Goal: Task Accomplishment & Management: Manage account settings

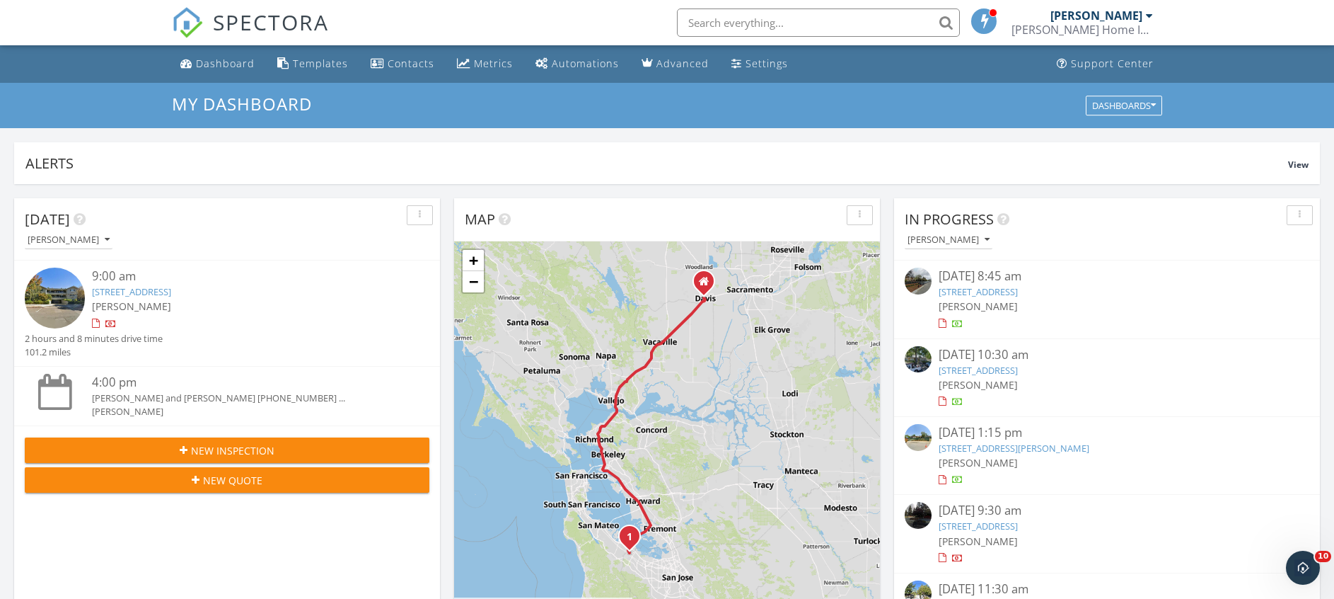
click at [1148, 15] on div at bounding box center [1149, 15] width 7 height 11
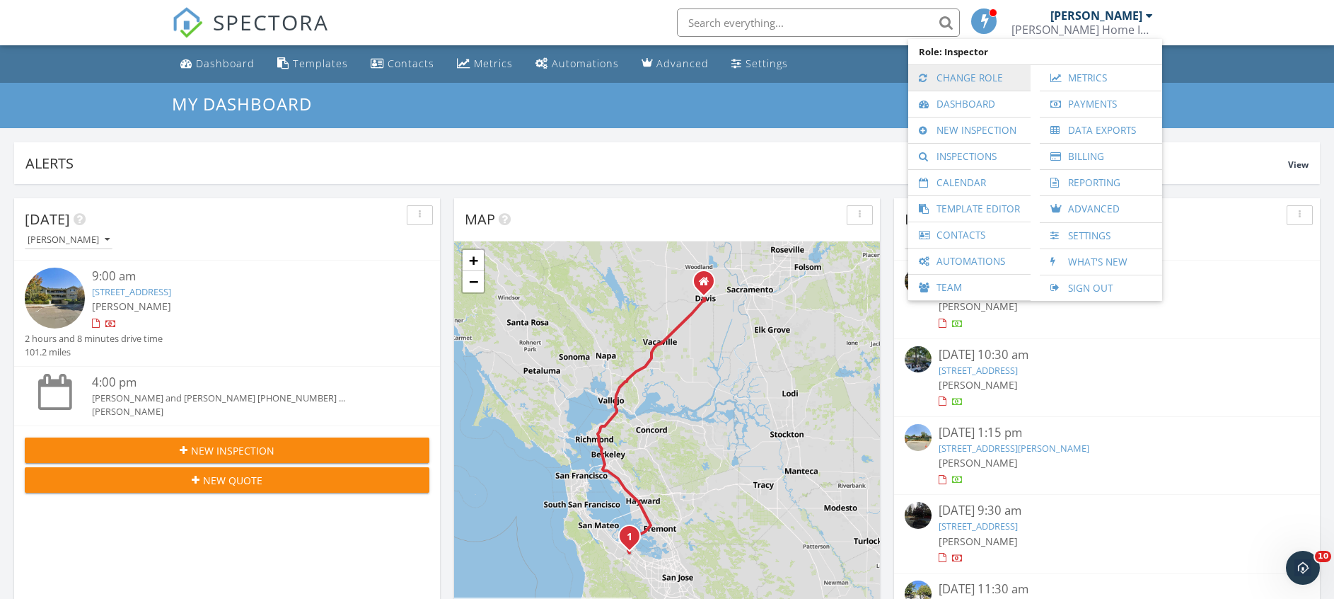
click at [967, 75] on link "Change Role" at bounding box center [970, 77] width 108 height 25
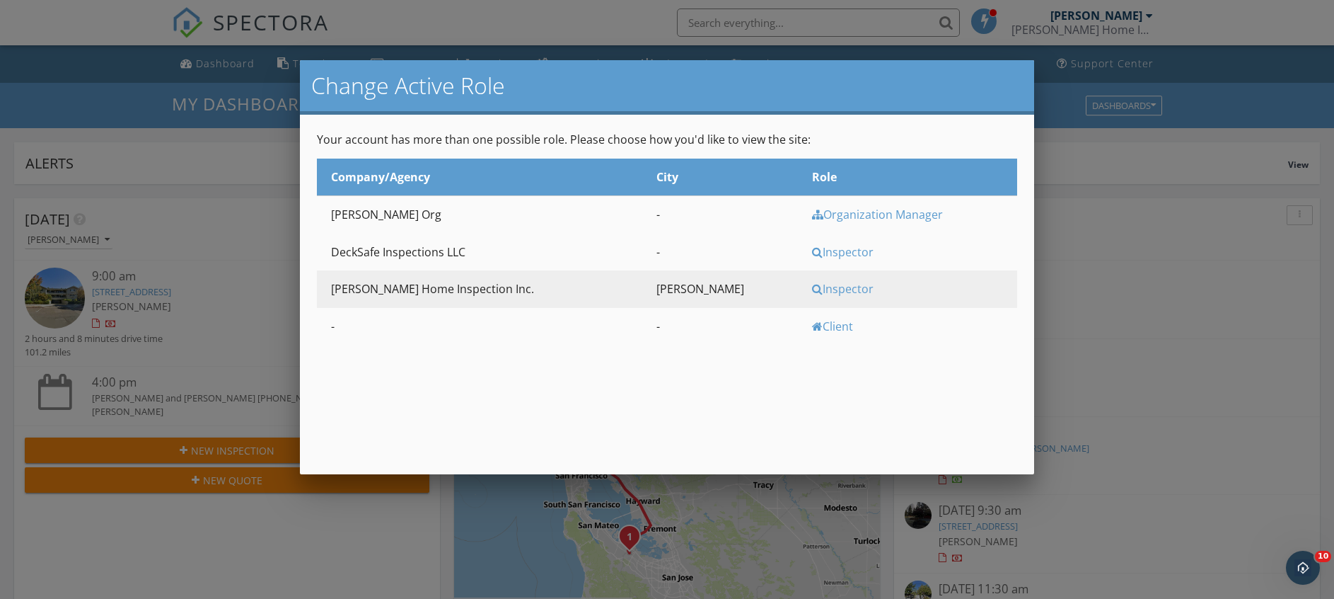
click at [812, 252] on div "Inspector" at bounding box center [913, 252] width 202 height 16
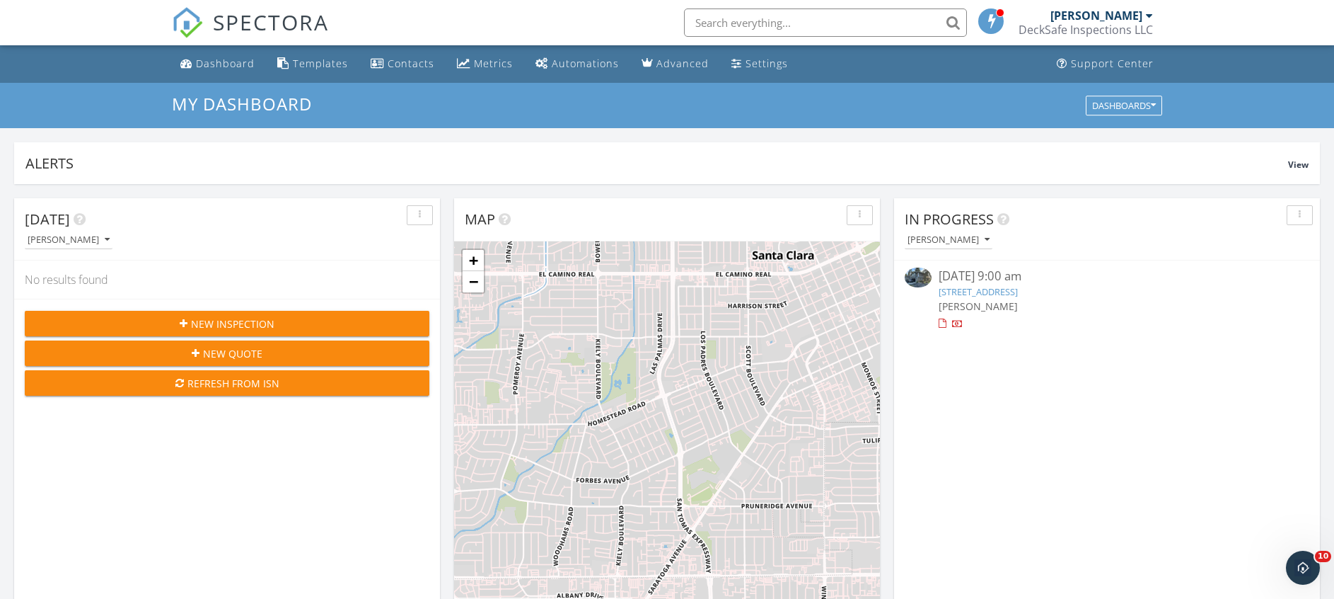
click at [1150, 15] on div at bounding box center [1149, 15] width 7 height 11
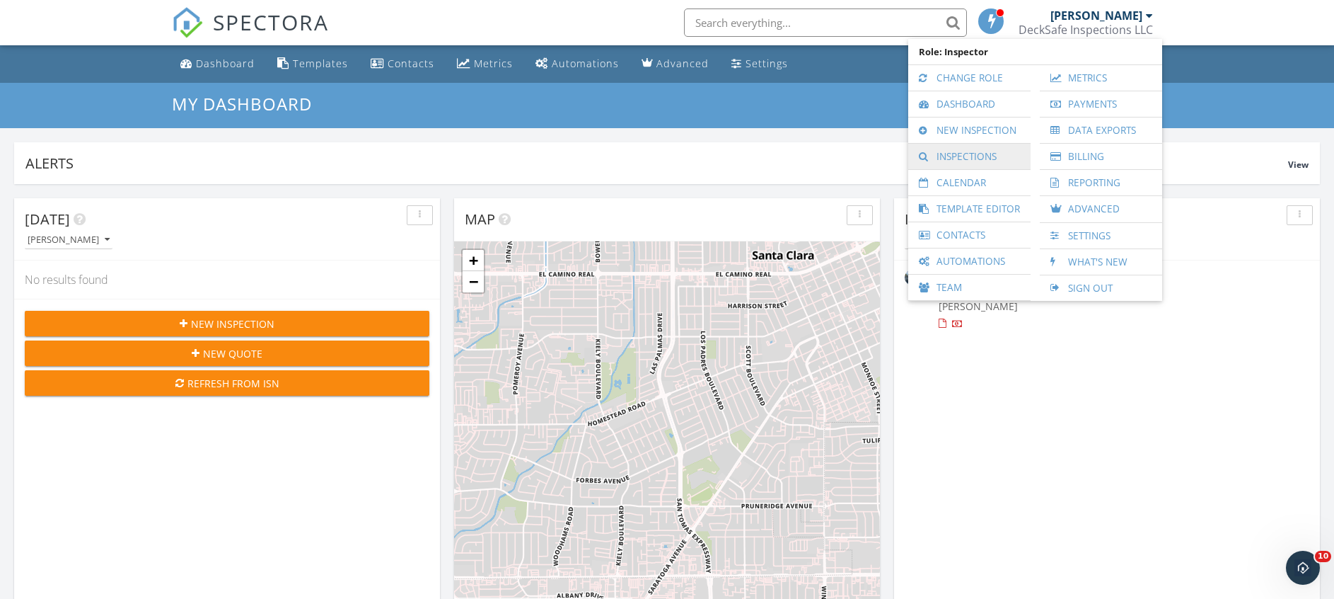
click at [967, 161] on link "Inspections" at bounding box center [970, 156] width 108 height 25
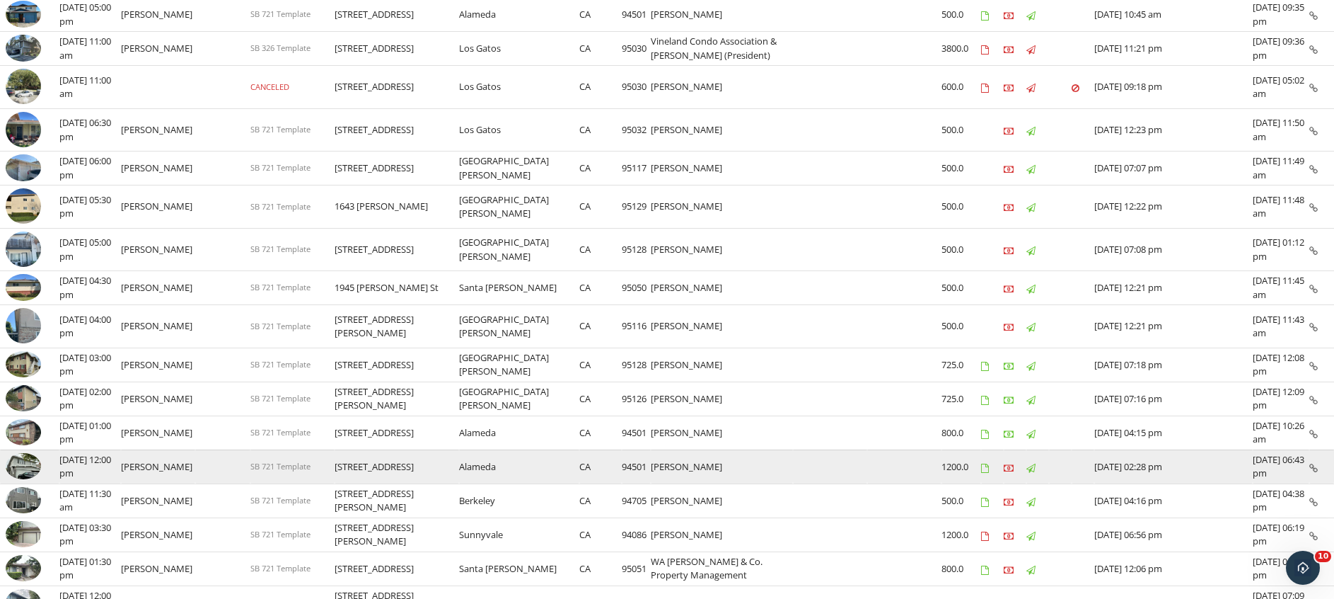
scroll to position [283, 0]
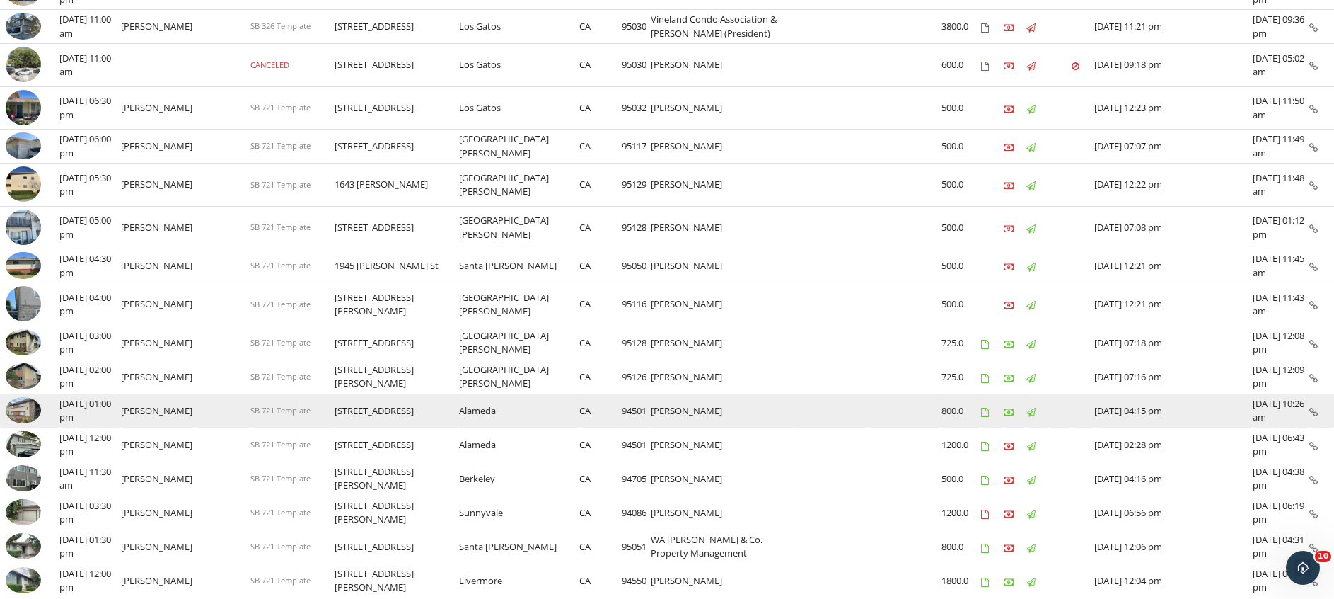
click at [25, 413] on img at bounding box center [23, 410] width 35 height 27
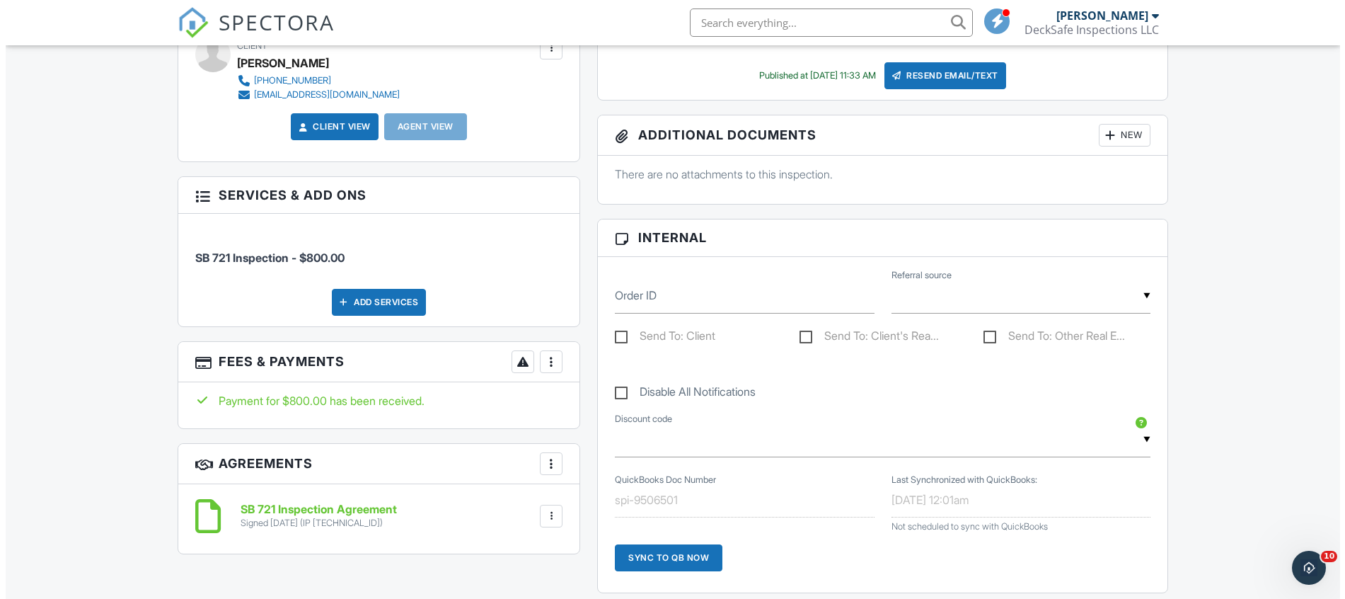
scroll to position [425, 0]
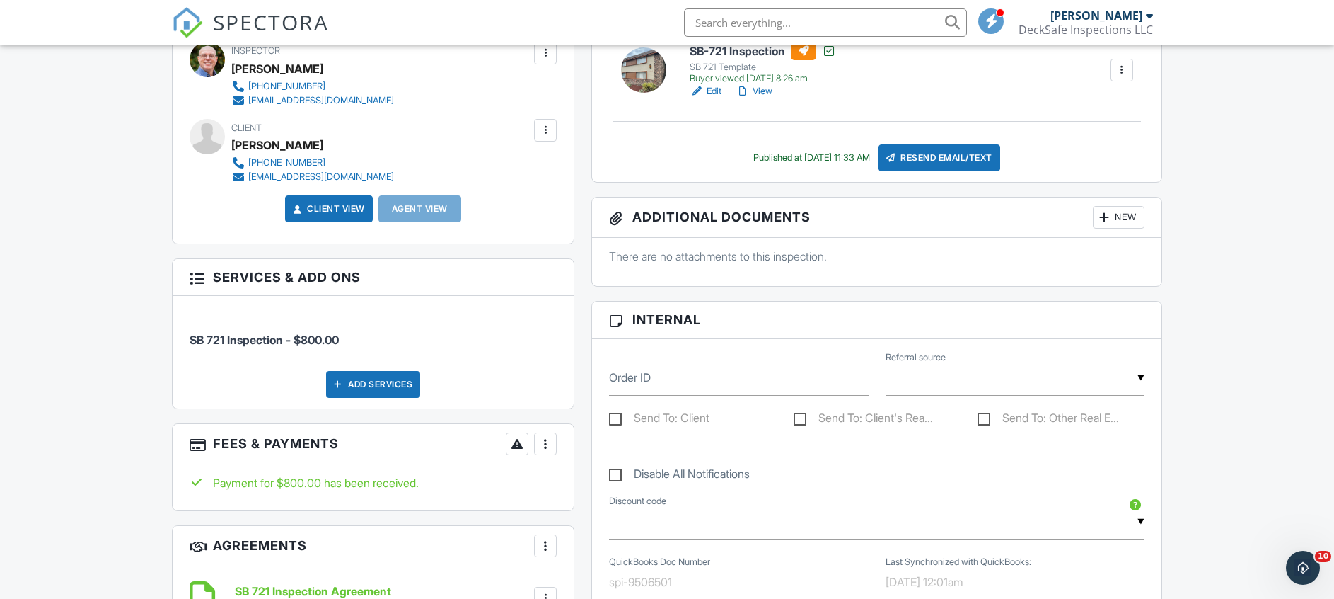
click at [545, 448] on div at bounding box center [545, 444] width 14 height 14
click at [604, 485] on li "Edit Fees & Payments" at bounding box center [617, 486] width 148 height 35
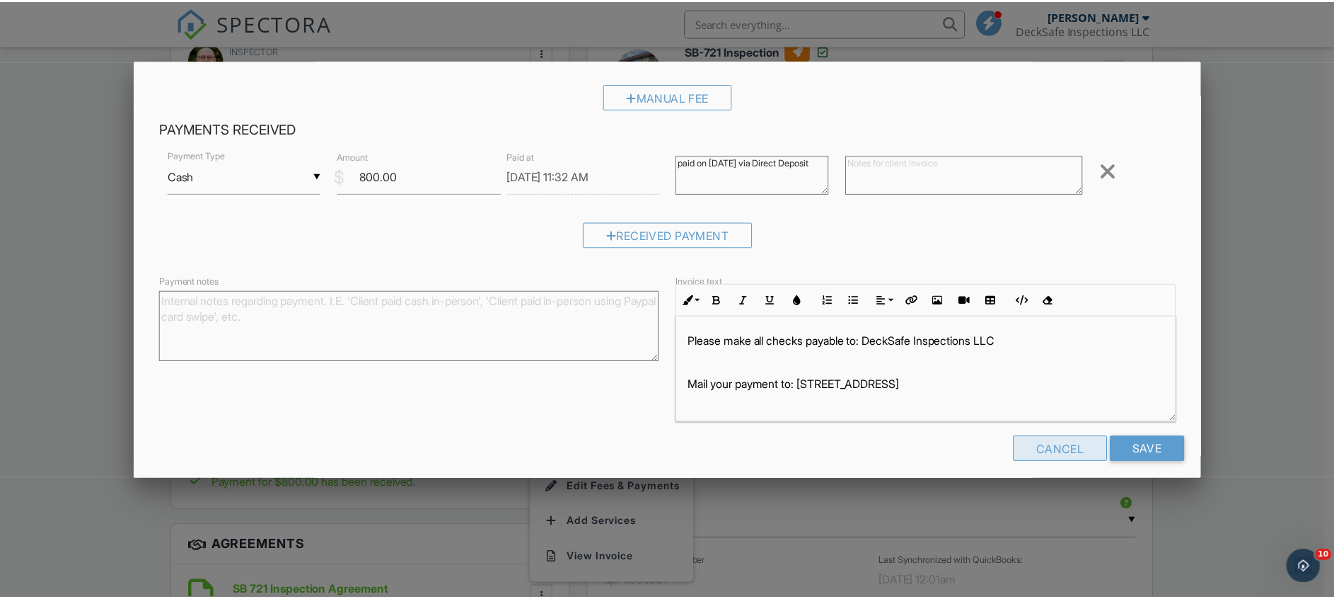
scroll to position [158, 0]
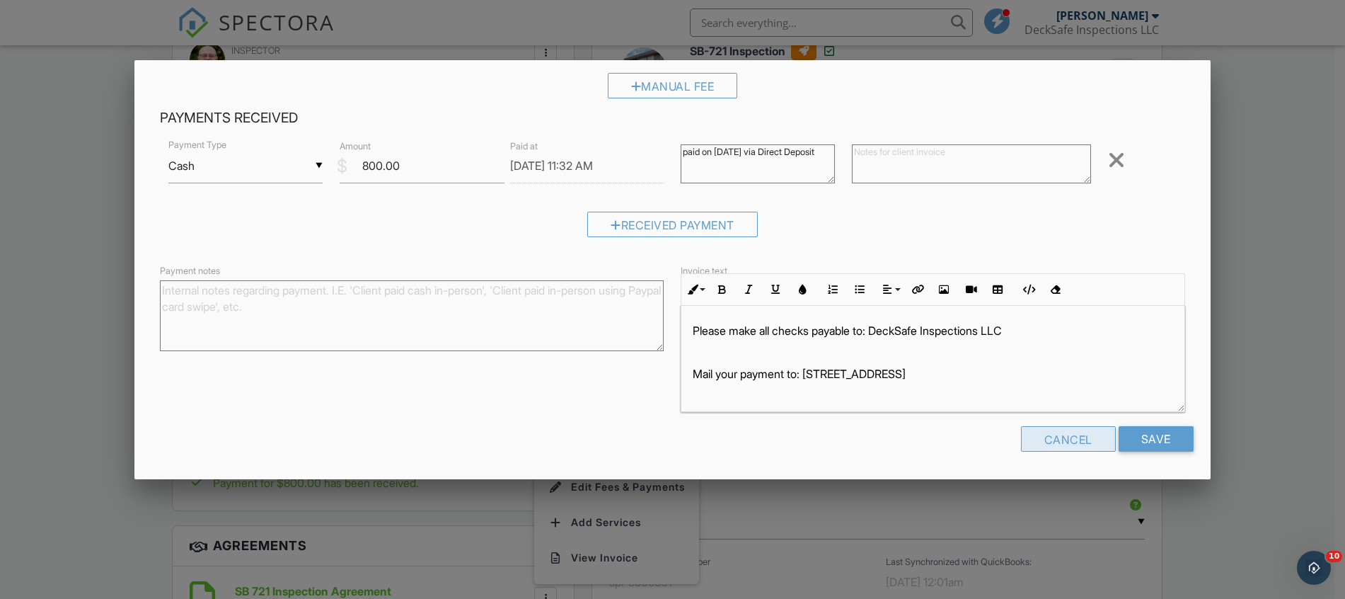
click at [1063, 445] on div "Cancel" at bounding box center [1068, 438] width 95 height 25
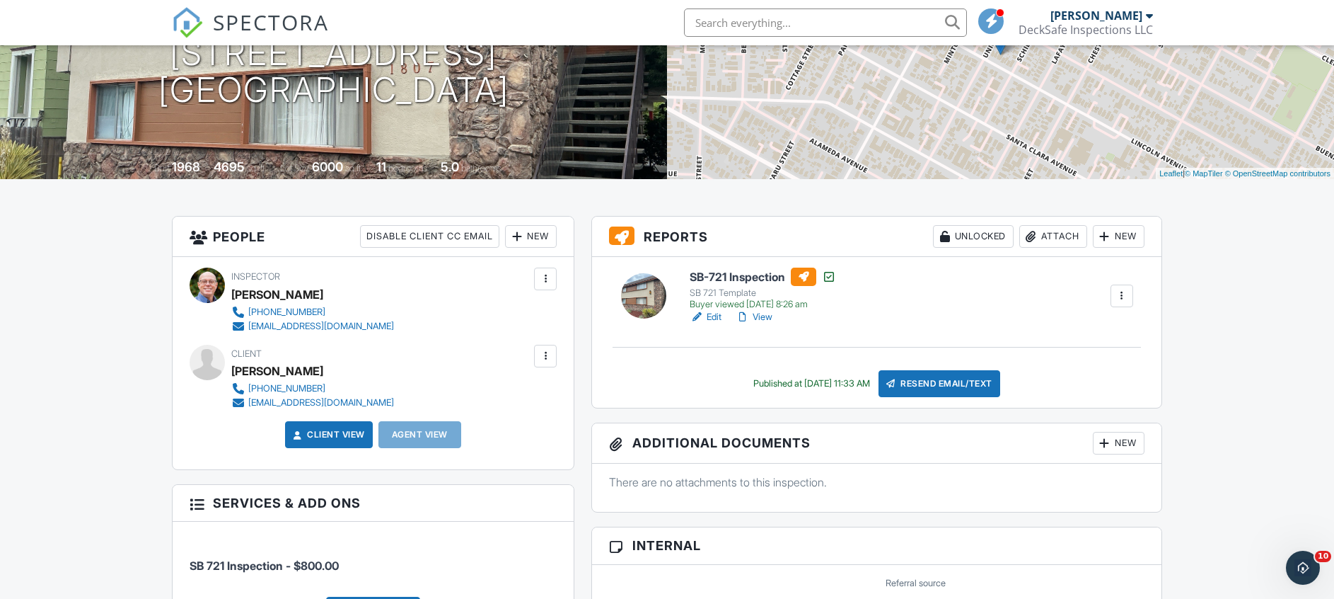
scroll to position [71, 0]
